Goal: Task Accomplishment & Management: Manage account settings

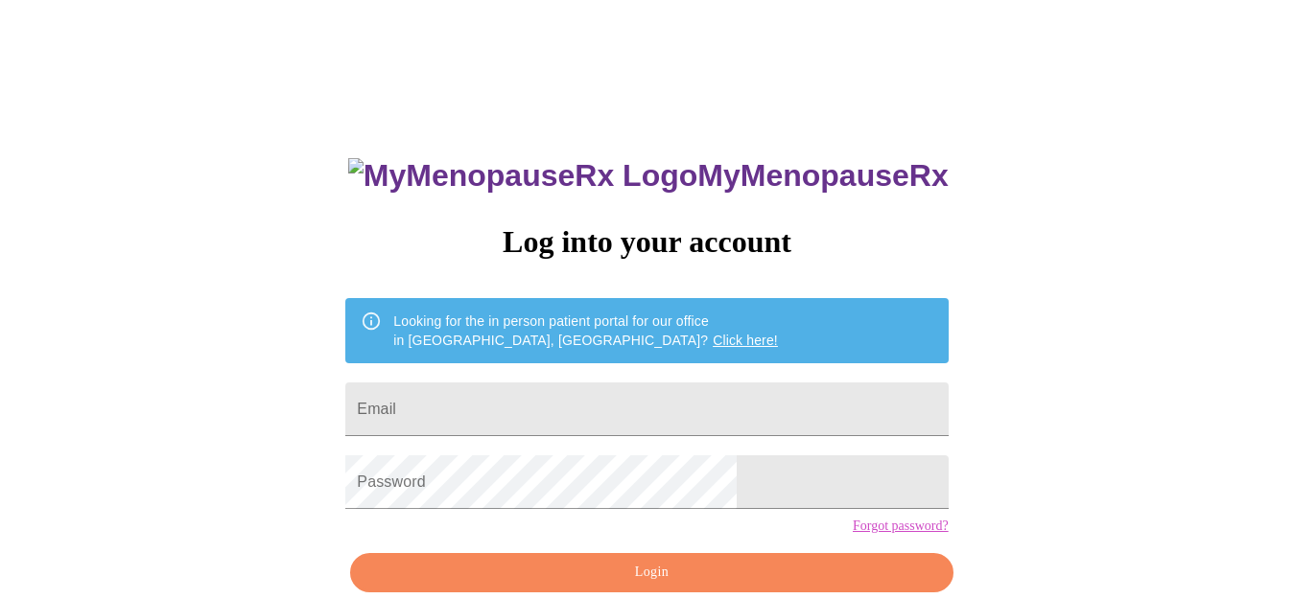
click at [576, 402] on input "Email" at bounding box center [646, 410] width 602 height 54
type input "[EMAIL_ADDRESS][DOMAIN_NAME]"
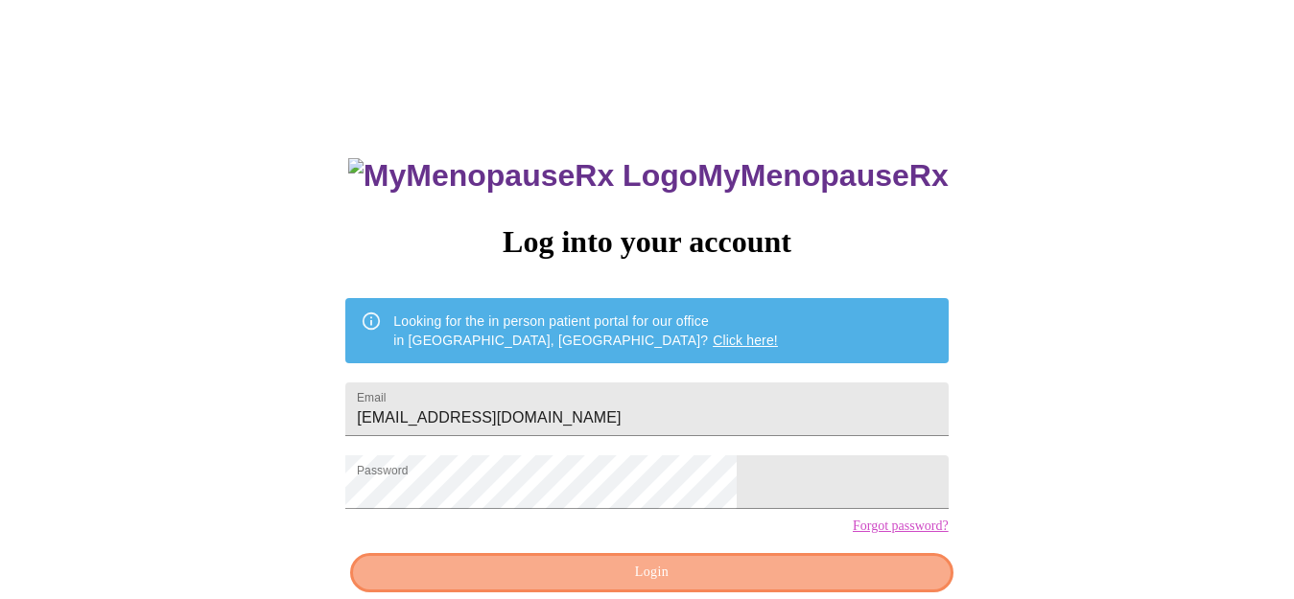
click at [789, 593] on button "Login" at bounding box center [651, 572] width 602 height 39
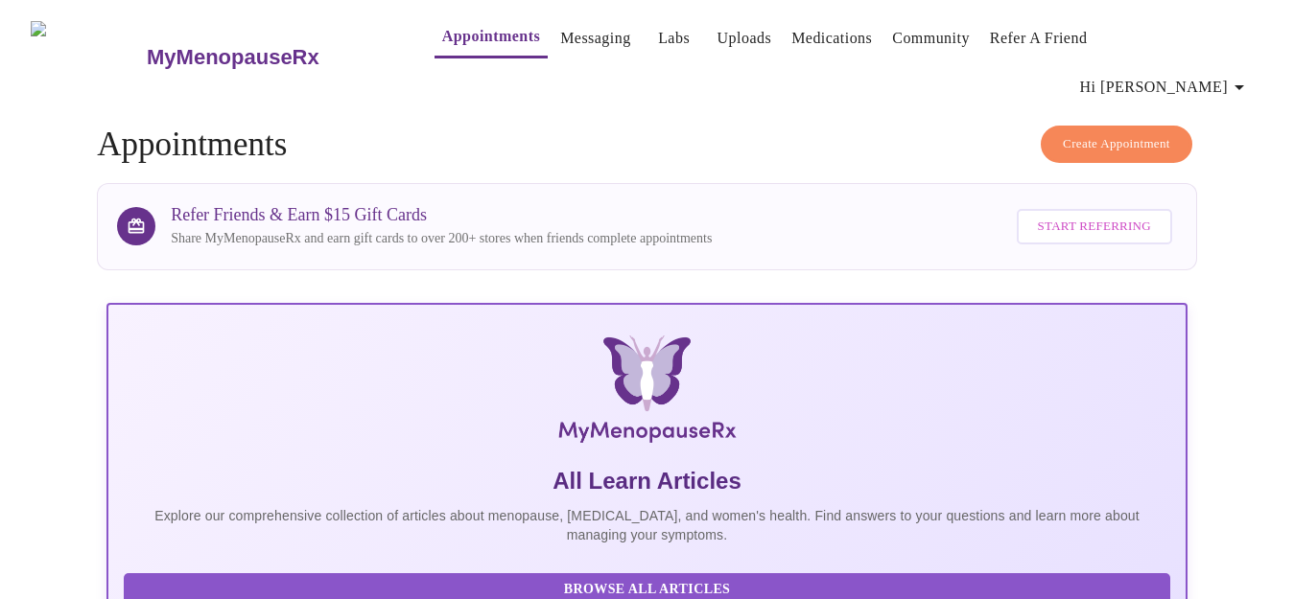
click at [560, 42] on link "Messaging" at bounding box center [595, 38] width 70 height 27
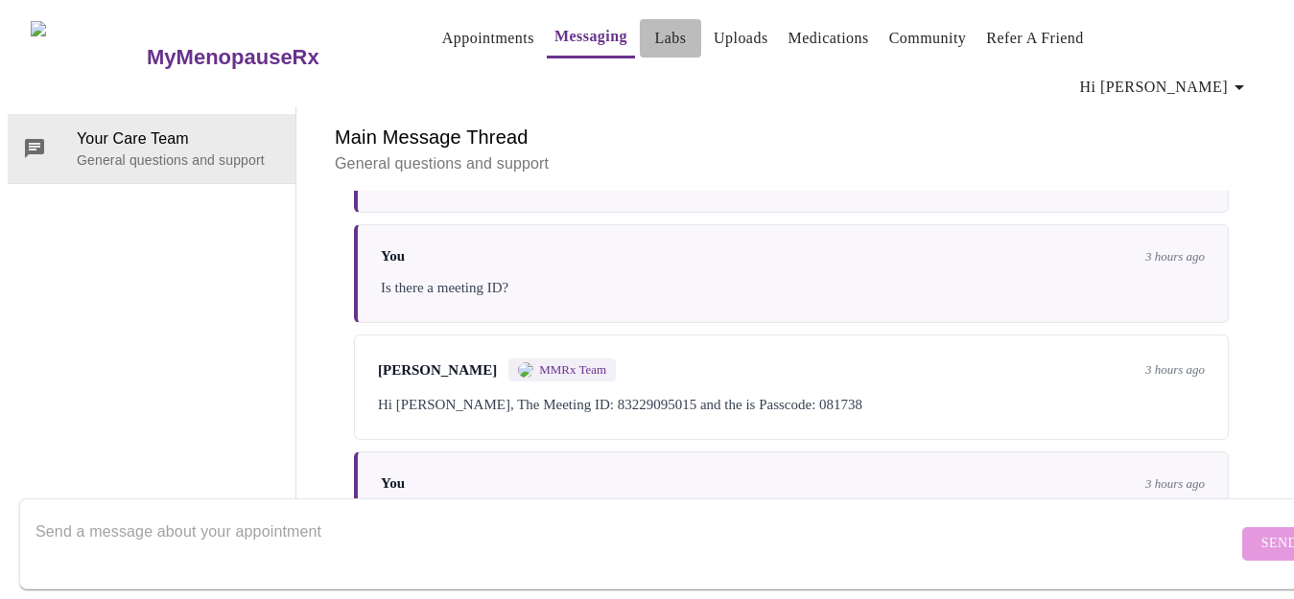
click at [655, 41] on link "Labs" at bounding box center [671, 38] width 32 height 27
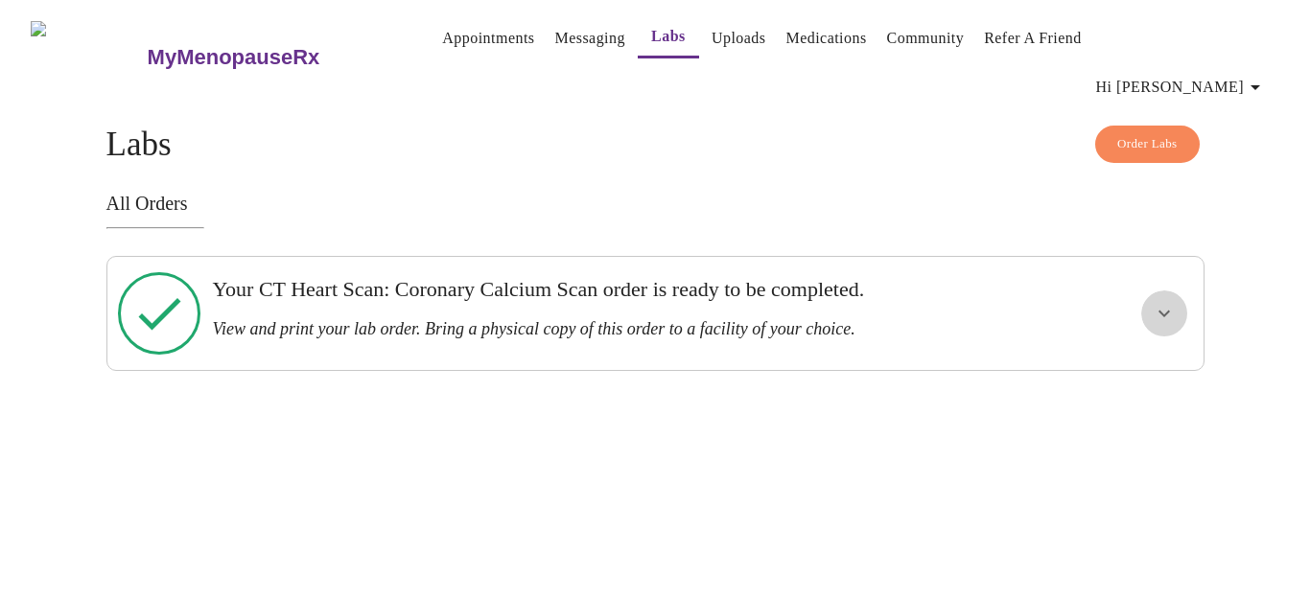
click at [1161, 302] on icon "show more" at bounding box center [1164, 313] width 23 height 23
click at [1122, 371] on span "View Order" at bounding box center [1119, 383] width 86 height 24
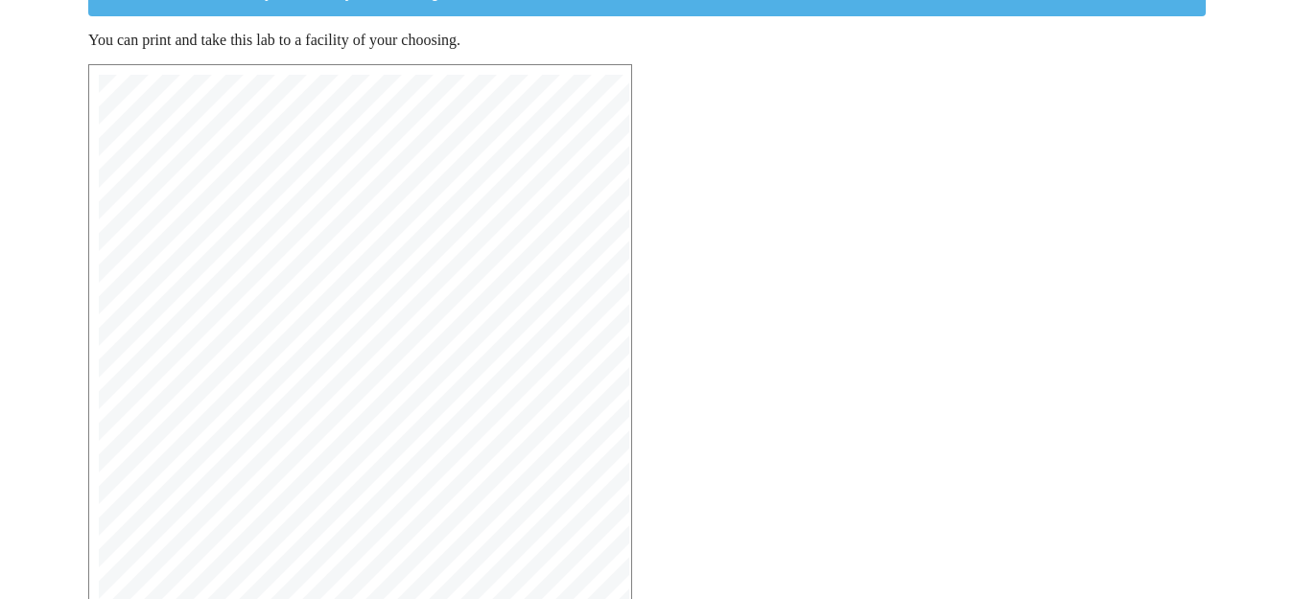
scroll to position [250, 0]
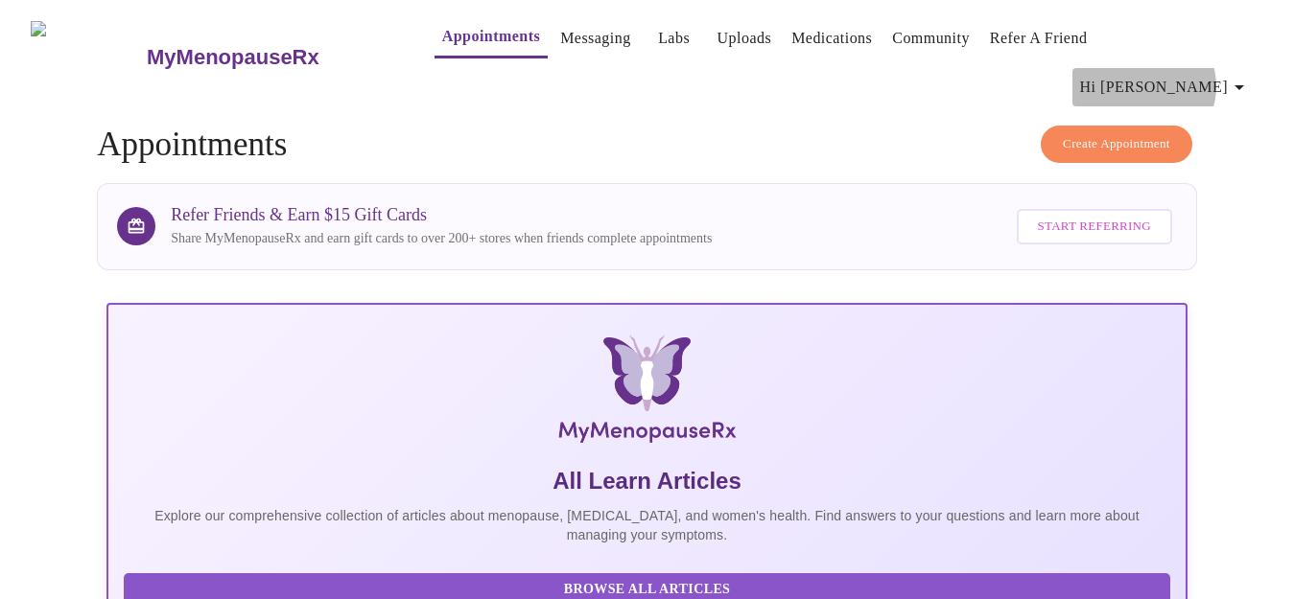
click at [1242, 76] on icon "button" at bounding box center [1238, 87] width 23 height 23
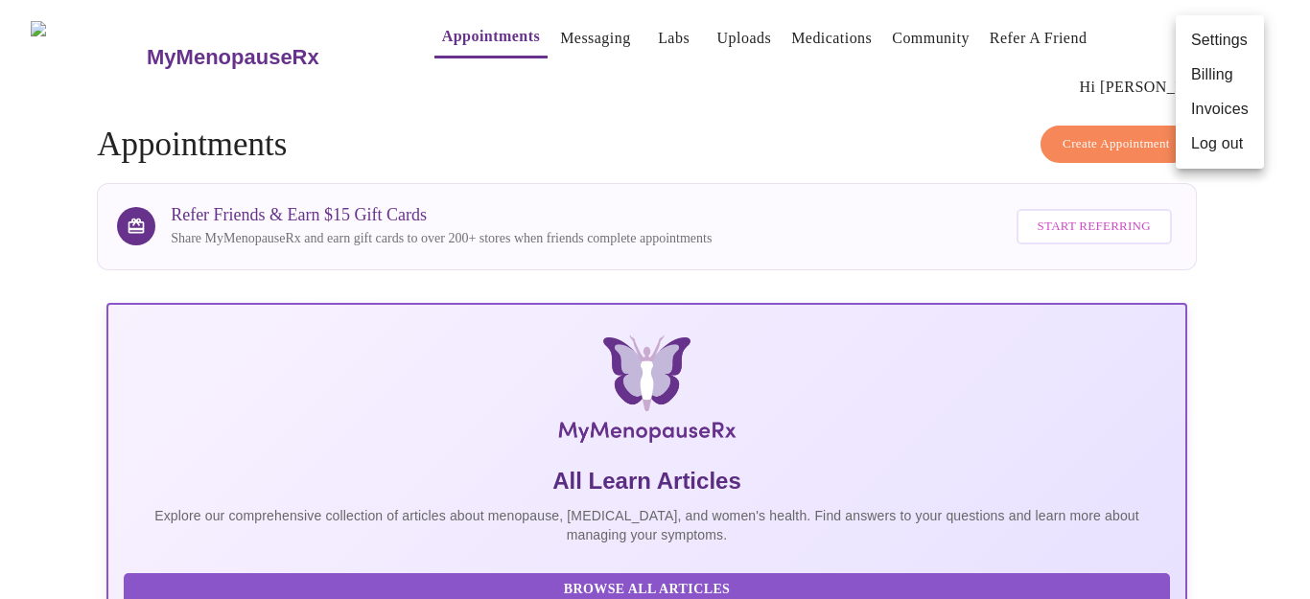
click at [1205, 142] on li "Log out" at bounding box center [1220, 144] width 88 height 35
